Goal: Task Accomplishment & Management: Manage account settings

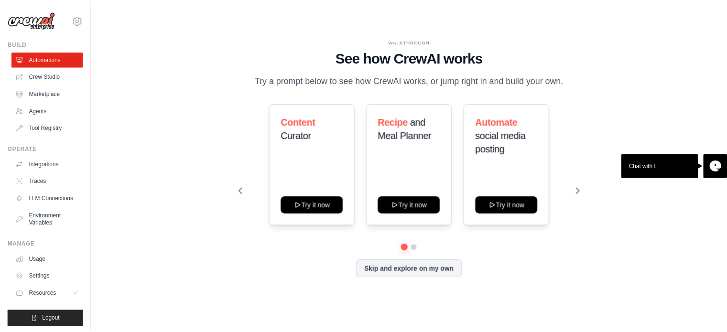
scroll to position [11, 0]
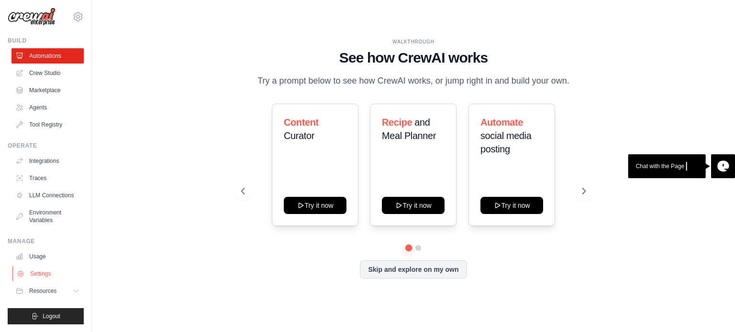
click at [41, 273] on link "Settings" at bounding box center [48, 273] width 72 height 15
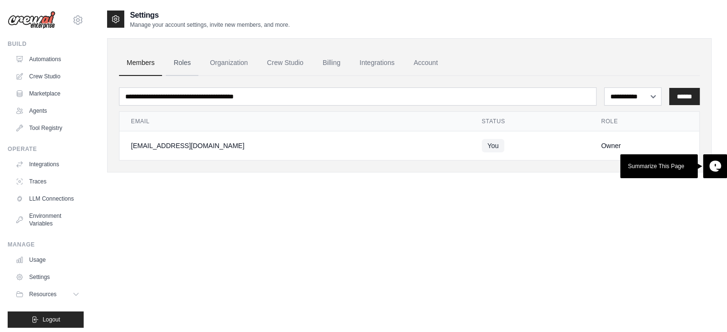
click at [190, 63] on link "Roles" at bounding box center [182, 63] width 33 height 26
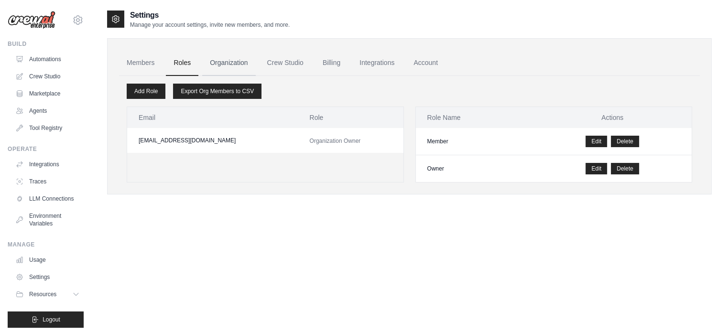
click at [229, 61] on link "Organization" at bounding box center [228, 63] width 53 height 26
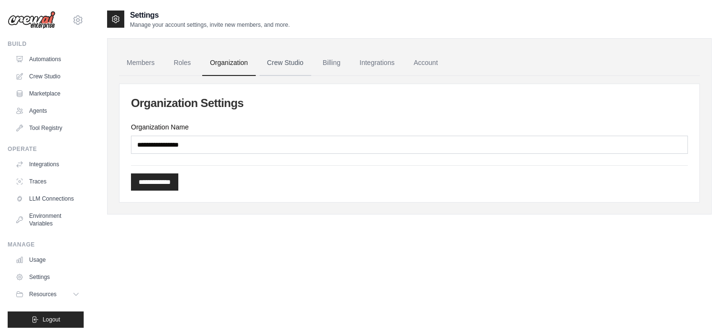
click at [289, 67] on link "Crew Studio" at bounding box center [286, 63] width 52 height 26
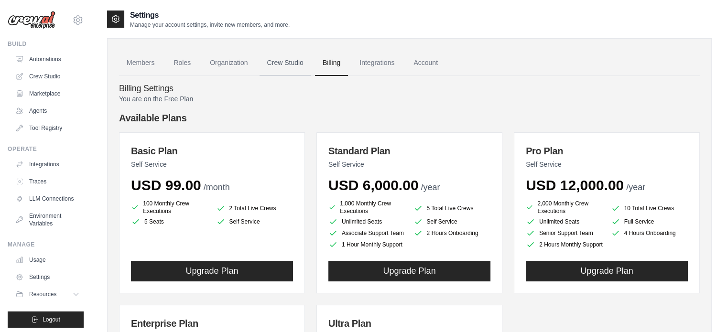
click at [293, 59] on link "Crew Studio" at bounding box center [286, 63] width 52 height 26
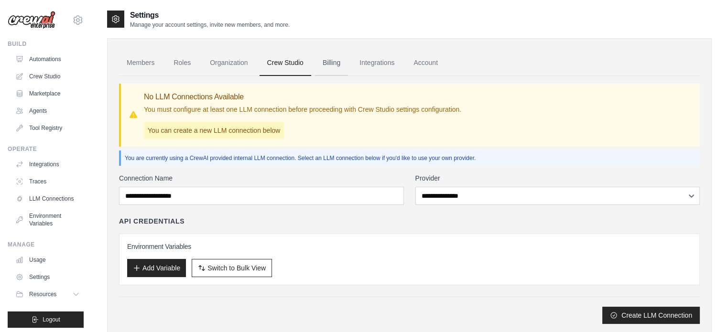
click at [328, 62] on link "Billing" at bounding box center [331, 63] width 33 height 26
click at [217, 132] on p "You can create a new LLM connection below" at bounding box center [214, 130] width 140 height 17
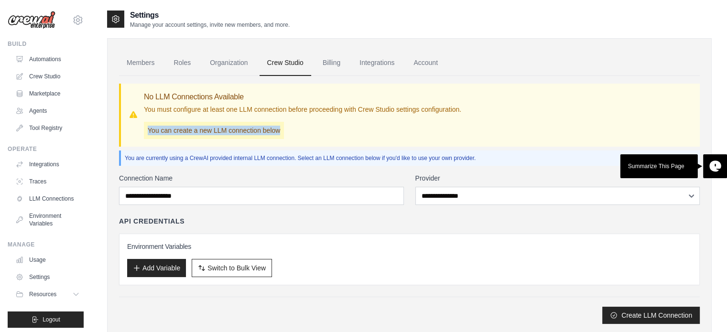
drag, startPoint x: 147, startPoint y: 134, endPoint x: 530, endPoint y: 139, distance: 383.1
click at [530, 139] on div "No LLM Connections Available You must configure at least one LLM connection bef…" at bounding box center [409, 115] width 581 height 63
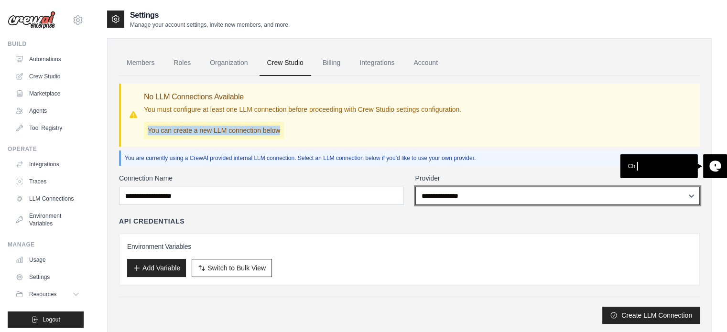
click at [471, 190] on select "**********" at bounding box center [558, 196] width 285 height 18
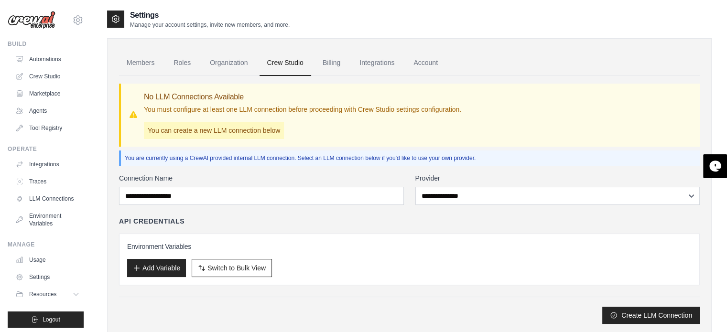
click at [624, 39] on div "Members Roles Organization Crew Studio Billing Integrations Account No LLM Conn…" at bounding box center [409, 187] width 605 height 298
